Goal: Transaction & Acquisition: Purchase product/service

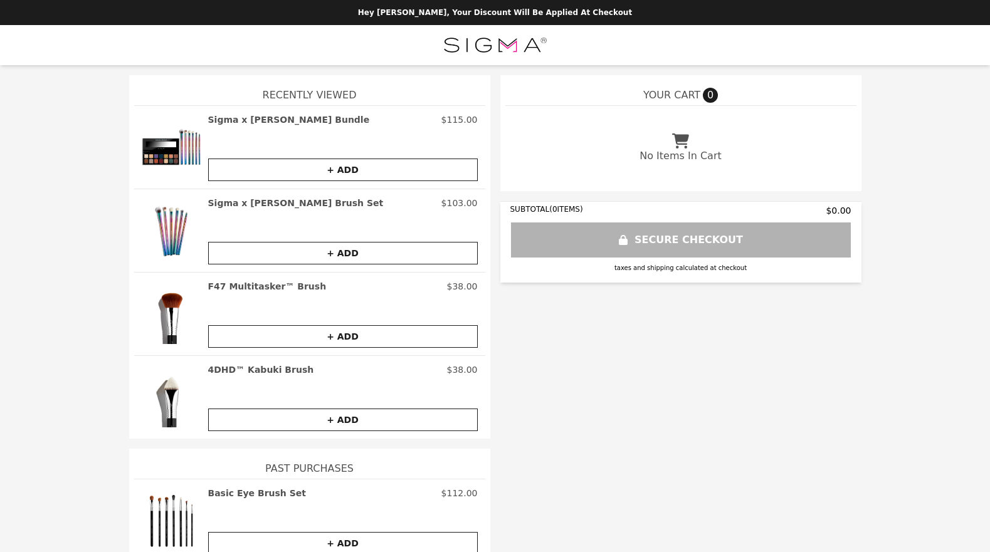
scroll to position [10, 0]
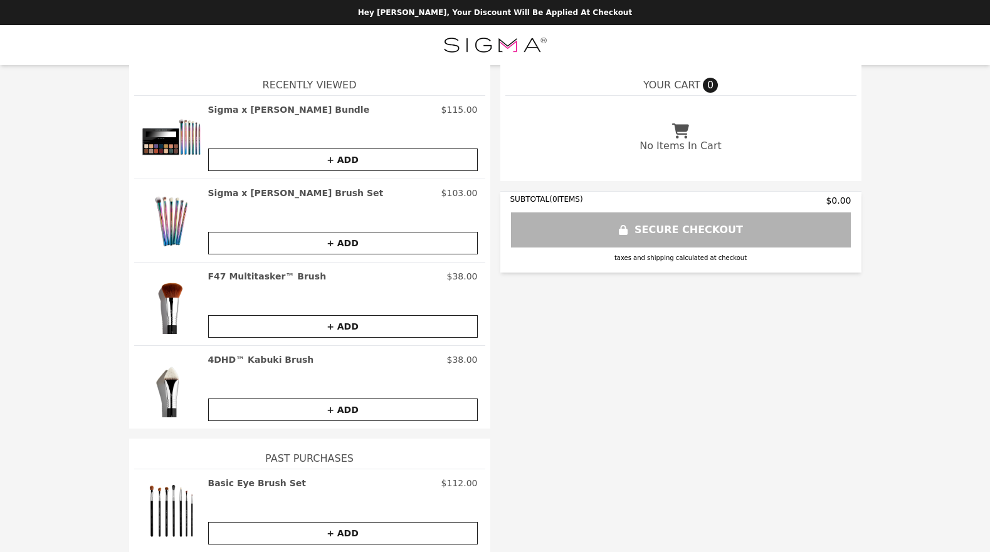
click at [154, 151] on img at bounding box center [172, 137] width 60 height 68
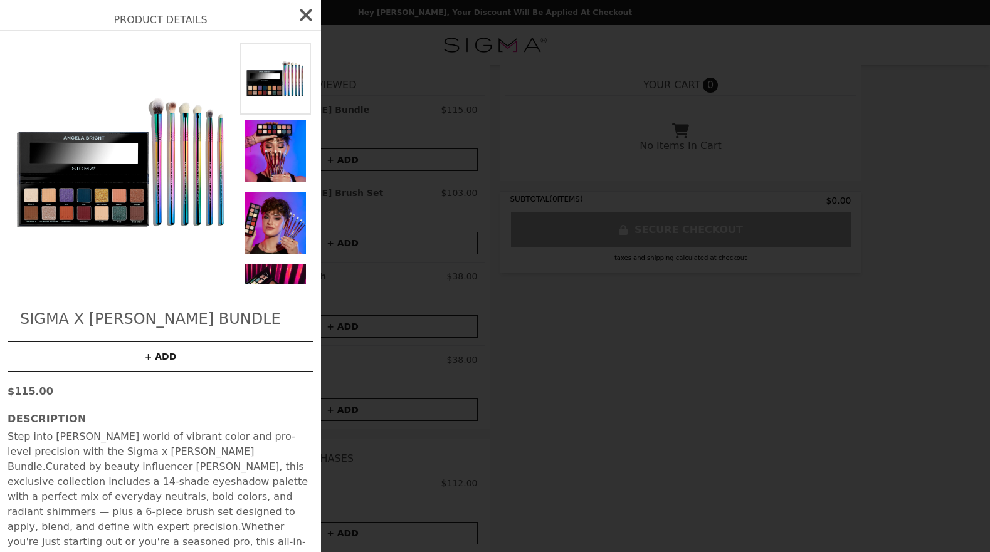
click at [300, 14] on icon "button" at bounding box center [306, 15] width 20 height 20
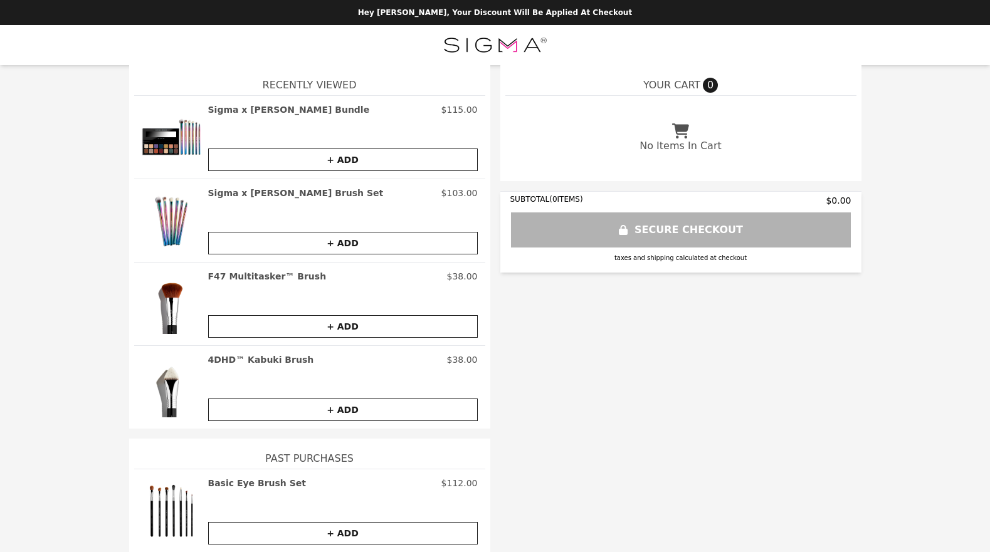
click at [551, 404] on div "YOUR CART 0 No Items In Cart SUBTOTAL ( 0 ITEMS) $0.00 SECURE CHECKOUT taxes an…" at bounding box center [495, 308] width 970 height 487
click at [550, 404] on div "YOUR CART 0 No Items In Cart SUBTOTAL ( 0 ITEMS) $0.00 SECURE CHECKOUT taxes an…" at bounding box center [495, 308] width 970 height 487
click at [238, 481] on h2 "Basic Eye Brush Set" at bounding box center [257, 483] width 98 height 13
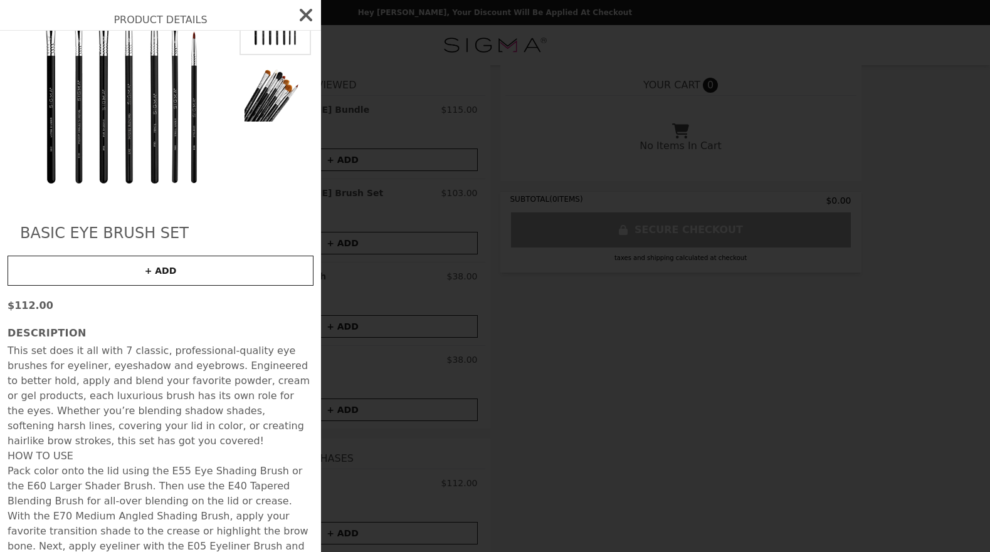
scroll to position [0, 0]
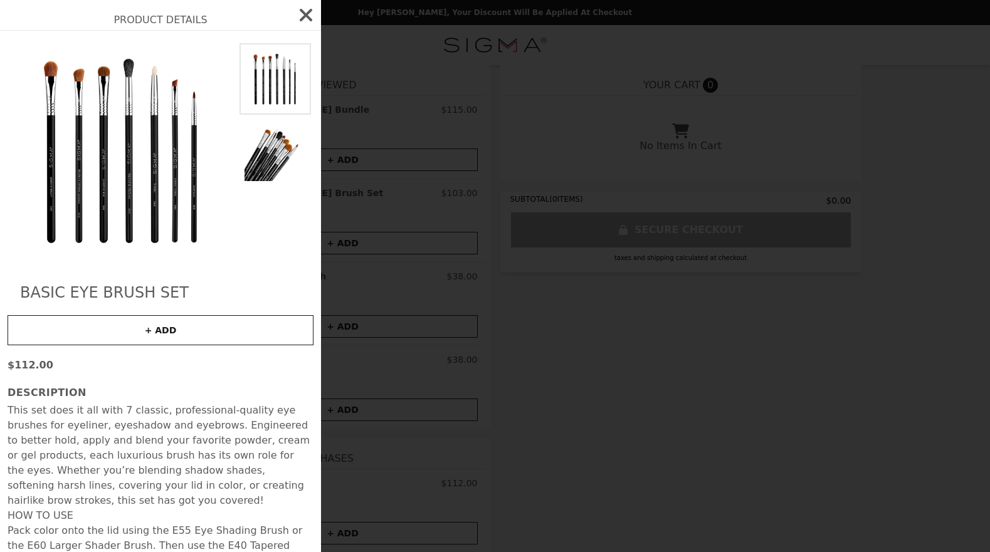
click at [297, 9] on icon "button" at bounding box center [306, 15] width 20 height 20
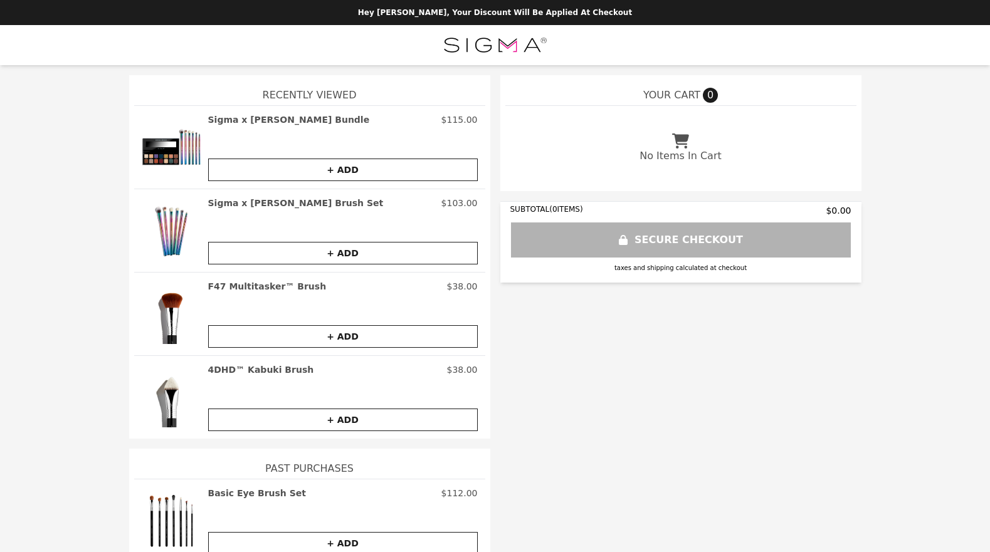
click at [81, 61] on div at bounding box center [495, 45] width 990 height 40
click at [517, 53] on img at bounding box center [495, 45] width 105 height 25
